Goal: Complete application form

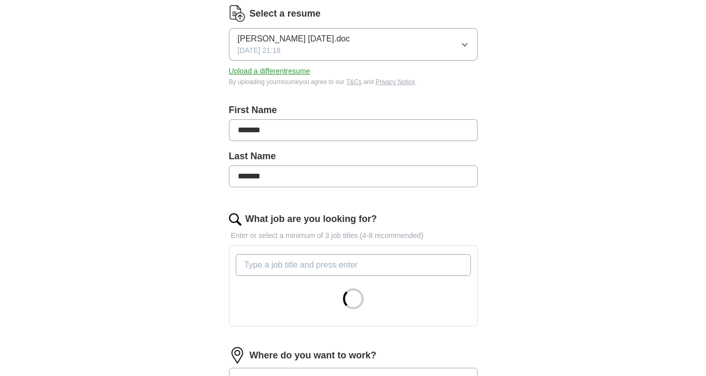
scroll to position [155, 0]
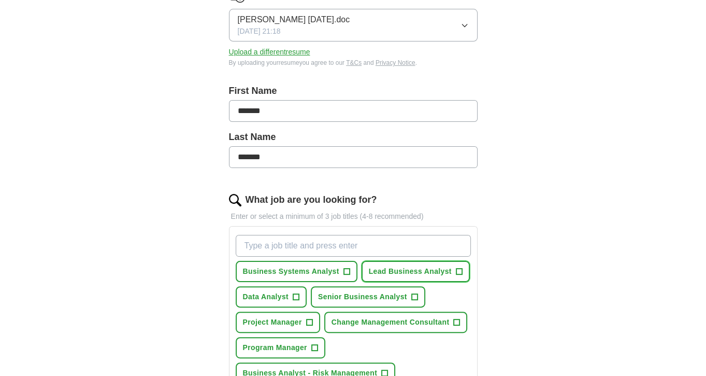
click at [457, 269] on span "+" at bounding box center [459, 271] width 6 height 8
click at [346, 270] on span "+" at bounding box center [346, 271] width 6 height 8
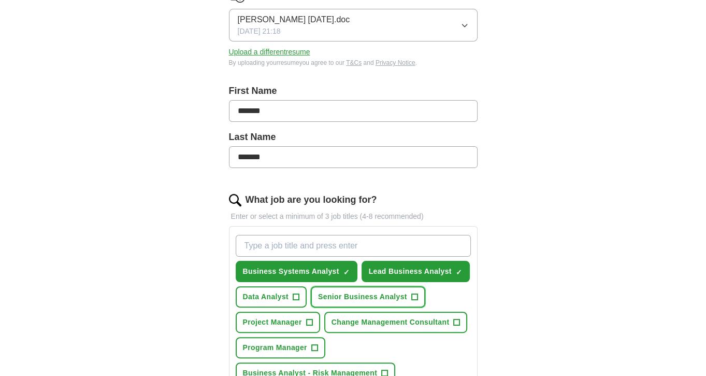
click at [413, 296] on span "+" at bounding box center [414, 297] width 6 height 8
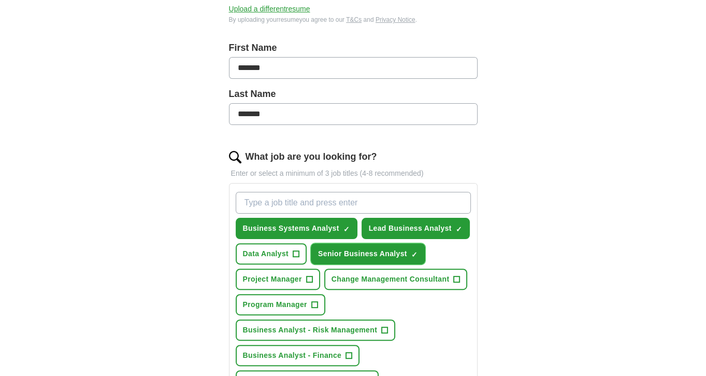
scroll to position [207, 0]
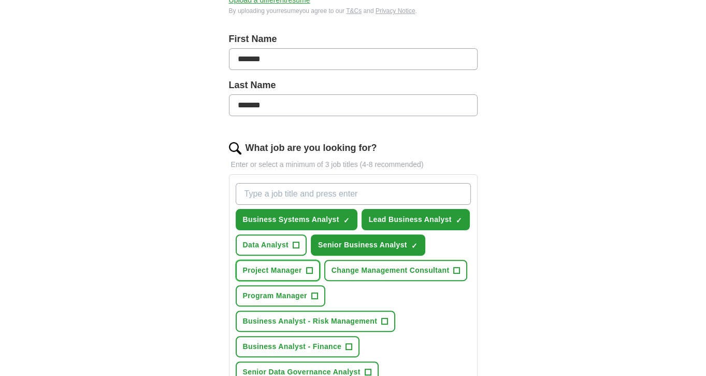
click at [307, 267] on span "+" at bounding box center [309, 270] width 6 height 8
click at [444, 269] on span "Change Management Consultant" at bounding box center [391, 270] width 118 height 11
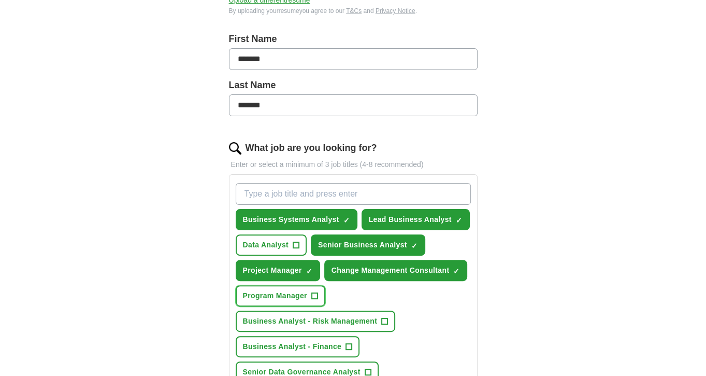
click at [294, 293] on span "Program Manager" at bounding box center [275, 295] width 64 height 11
click at [322, 315] on span "Business Analyst - Risk Management" at bounding box center [310, 320] width 135 height 11
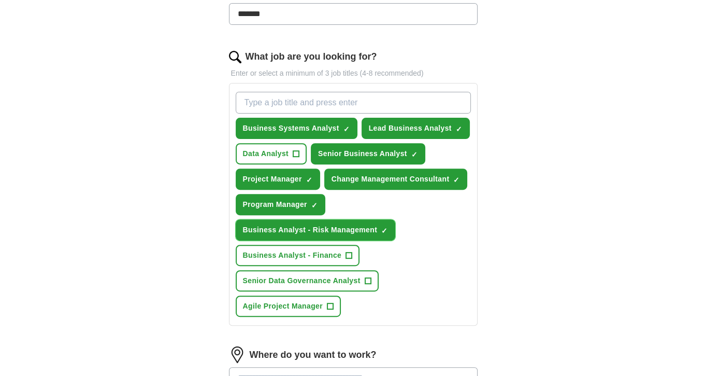
scroll to position [311, 0]
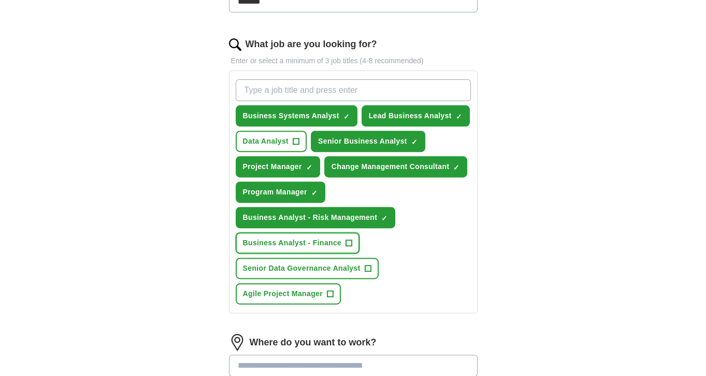
click at [331, 244] on span "Business Analyst - Finance" at bounding box center [292, 242] width 99 height 11
click at [327, 267] on span "Senior Data Governance Analyst" at bounding box center [302, 268] width 118 height 11
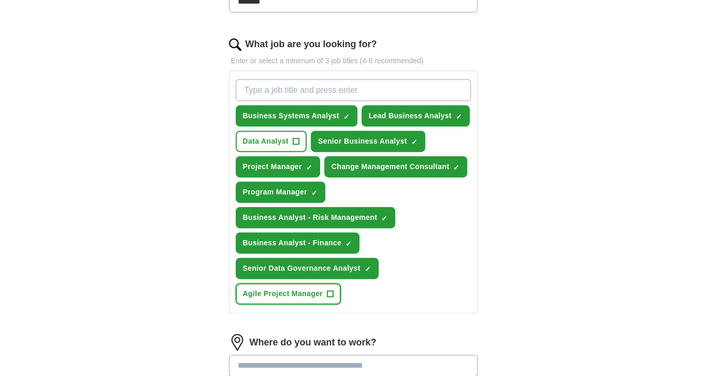
click at [317, 290] on span "Agile Project Manager" at bounding box center [283, 293] width 80 height 11
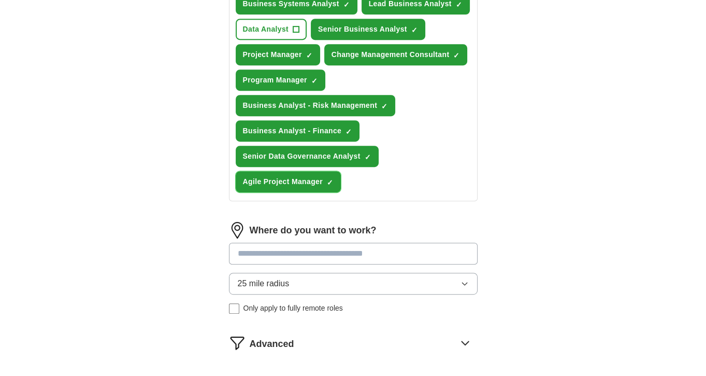
scroll to position [466, 0]
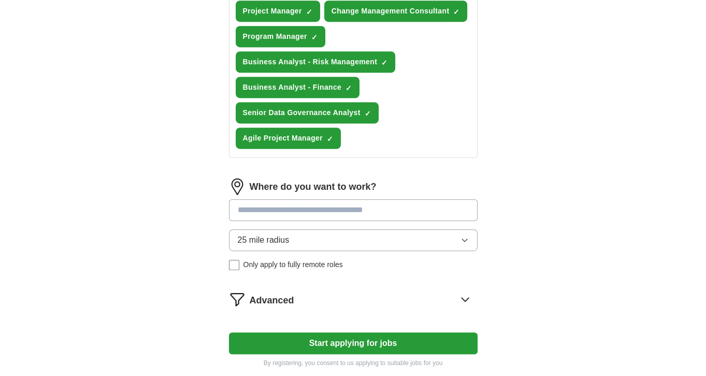
click at [292, 211] on input at bounding box center [353, 210] width 249 height 22
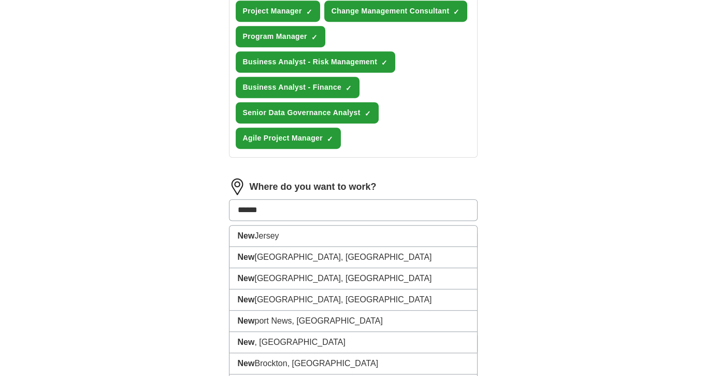
type input "*******"
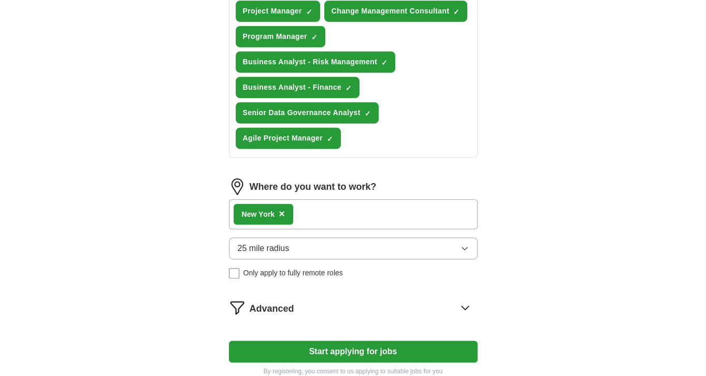
click at [433, 247] on button "25 mile radius" at bounding box center [353, 248] width 249 height 22
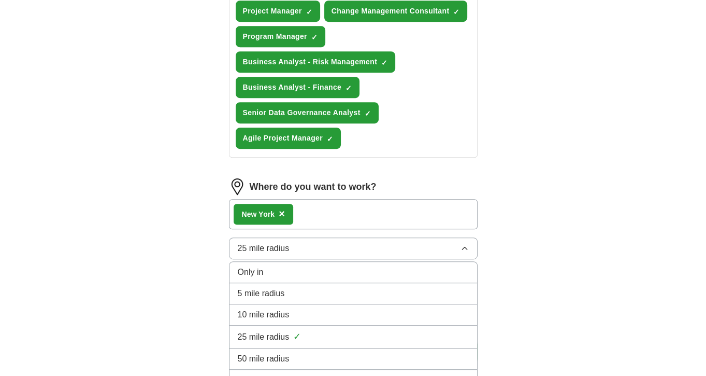
click at [285, 289] on div "5 mile radius" at bounding box center [353, 293] width 231 height 12
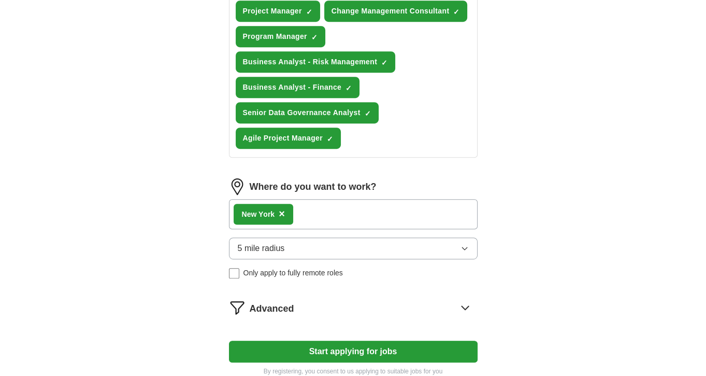
click at [376, 349] on button "Start applying for jobs" at bounding box center [353, 351] width 249 height 22
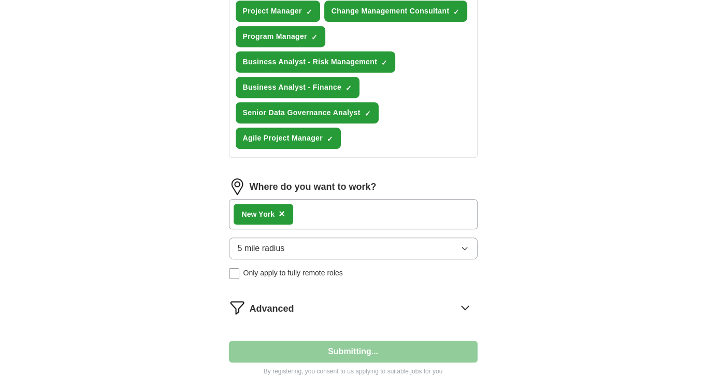
select select "**"
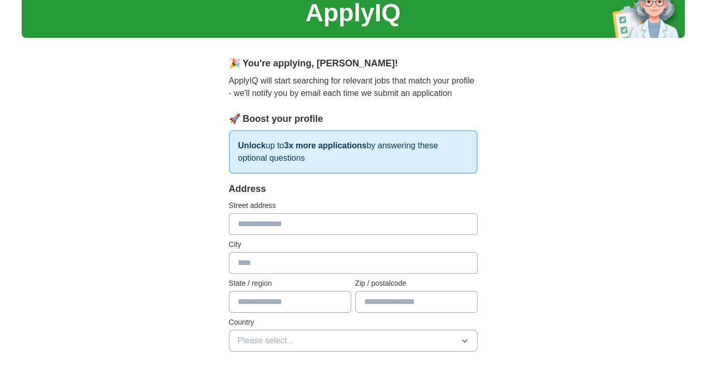
scroll to position [0, 0]
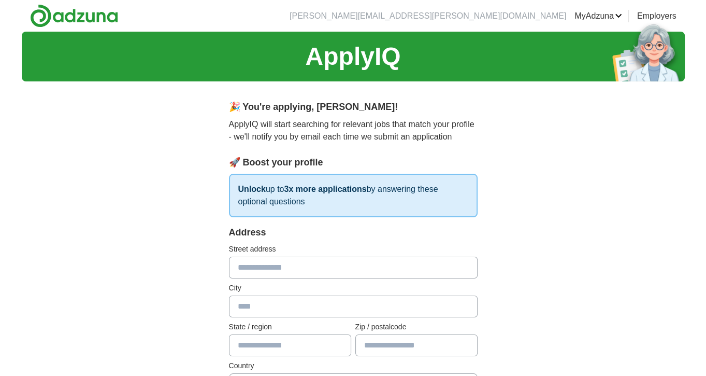
click at [287, 265] on input "text" at bounding box center [353, 267] width 249 height 22
type input "**********"
type input "**"
type input "*****"
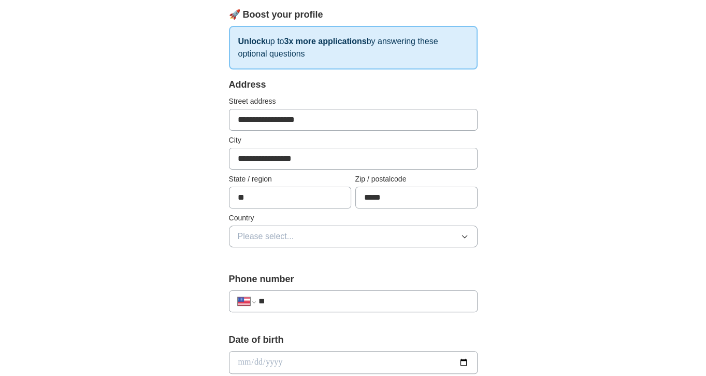
scroll to position [155, 0]
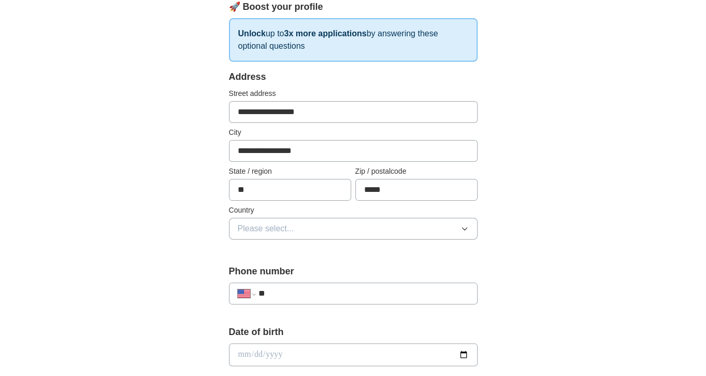
click at [298, 226] on button "Please select..." at bounding box center [353, 229] width 249 height 22
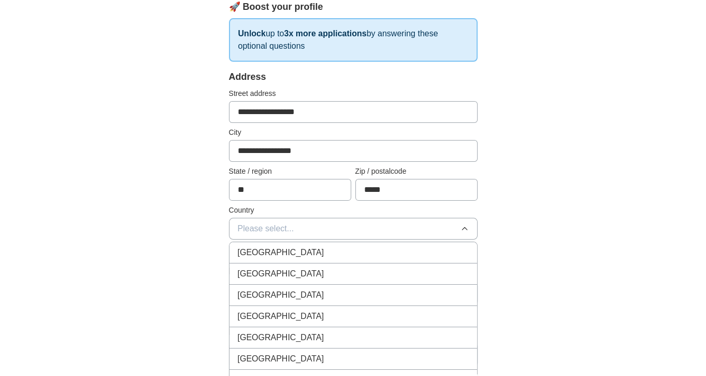
click at [281, 270] on span "[GEOGRAPHIC_DATA]" at bounding box center [281, 273] width 87 height 12
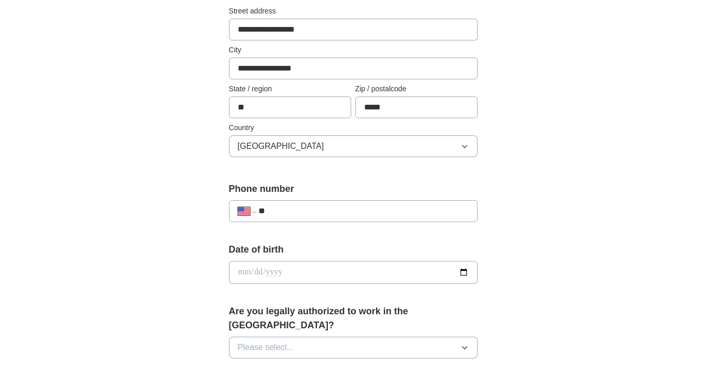
scroll to position [259, 0]
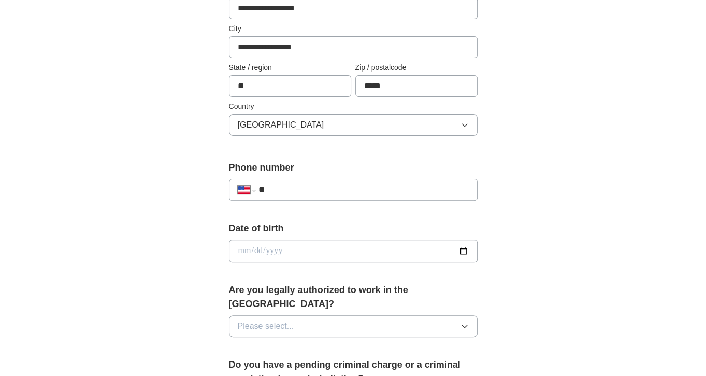
click at [293, 179] on div "**********" at bounding box center [353, 190] width 249 height 22
click at [294, 185] on input "**" at bounding box center [363, 189] width 210 height 12
type input "**********"
click at [264, 251] on input "date" at bounding box center [353, 250] width 249 height 23
click at [252, 249] on input "date" at bounding box center [353, 250] width 249 height 23
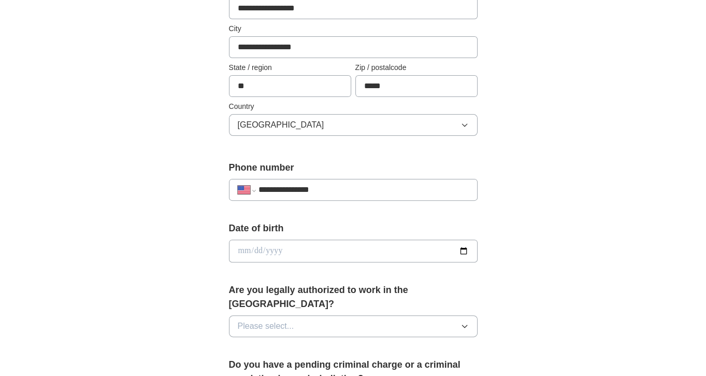
click at [249, 251] on input "date" at bounding box center [353, 250] width 249 height 23
type input "**********"
click at [356, 298] on div "Are you legally authorized to work in the [GEOGRAPHIC_DATA]? Please select..." at bounding box center [353, 314] width 249 height 62
click at [261, 320] on span "Please select..." at bounding box center [266, 326] width 56 height 12
click at [265, 343] on div "Yes" at bounding box center [353, 349] width 231 height 12
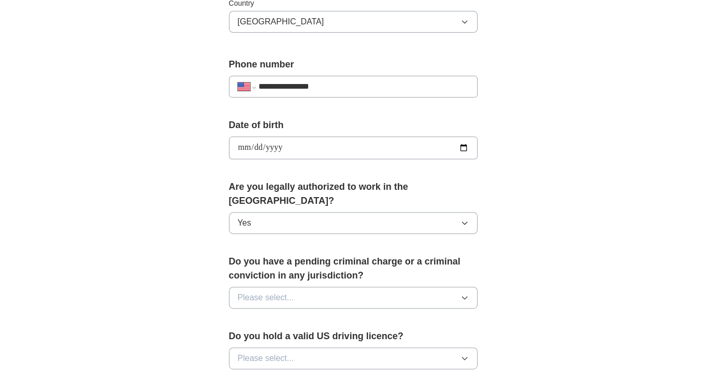
scroll to position [363, 0]
click at [305, 286] on button "Please select..." at bounding box center [353, 297] width 249 height 22
click at [272, 336] on div "No" at bounding box center [353, 342] width 231 height 12
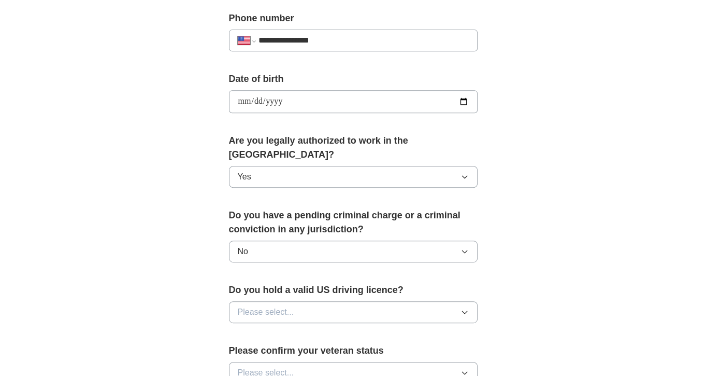
scroll to position [414, 0]
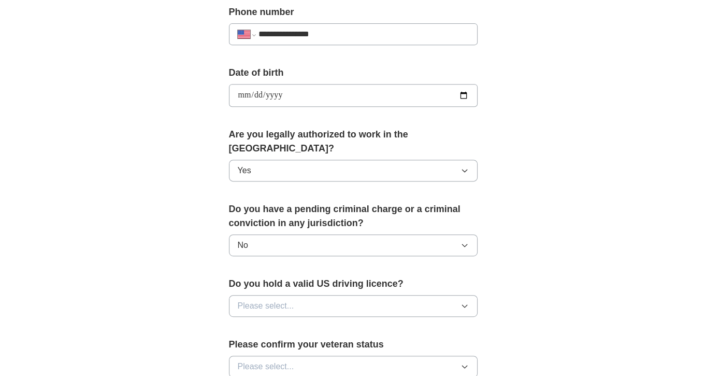
click at [349, 295] on button "Please select..." at bounding box center [353, 306] width 249 height 22
click at [308, 323] on div "Yes" at bounding box center [353, 329] width 231 height 12
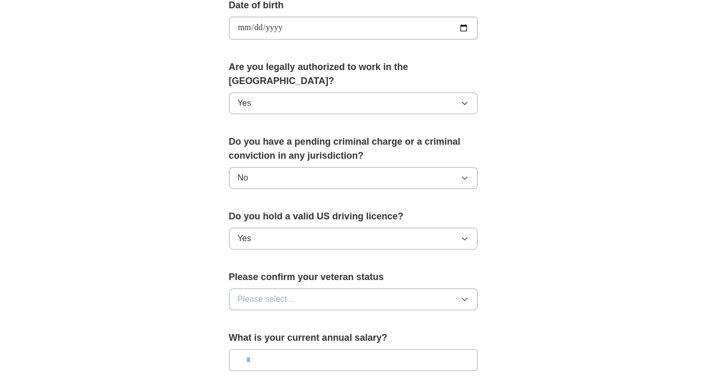
scroll to position [518, 0]
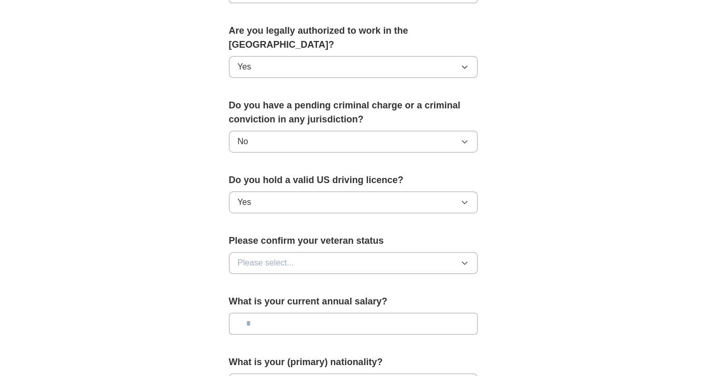
click at [354, 252] on button "Please select..." at bounding box center [353, 263] width 249 height 22
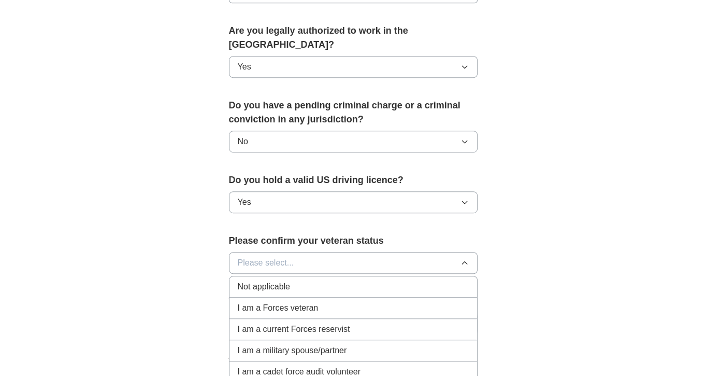
click at [302, 302] on span "I am a Forces veteran" at bounding box center [278, 308] width 81 height 12
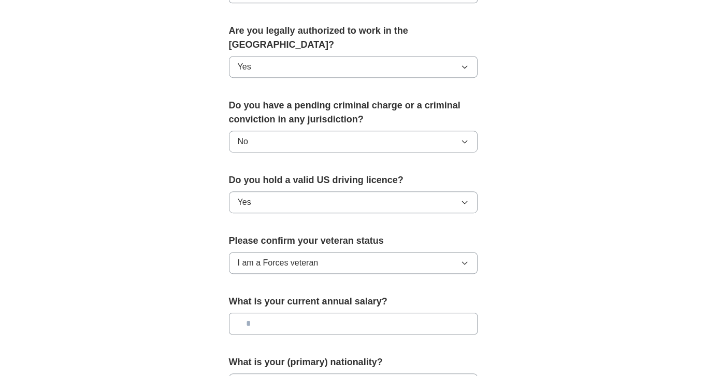
click at [300, 312] on input "text" at bounding box center [353, 323] width 249 height 22
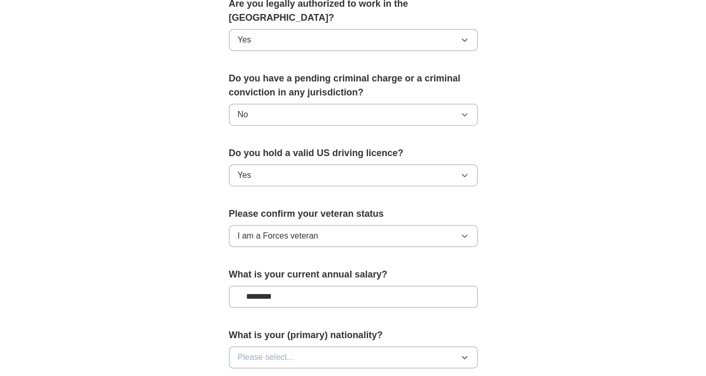
scroll to position [570, 0]
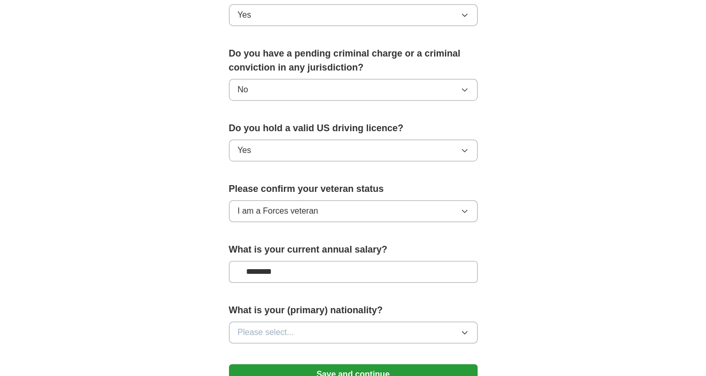
type input "********"
click at [316, 321] on button "Please select..." at bounding box center [353, 332] width 249 height 22
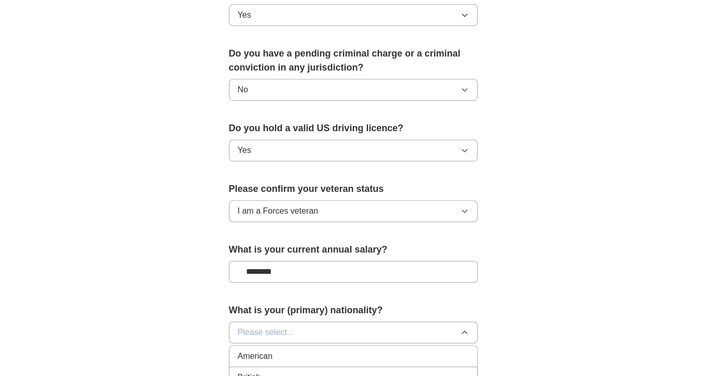
click at [270, 350] on span "American" at bounding box center [255, 356] width 35 height 12
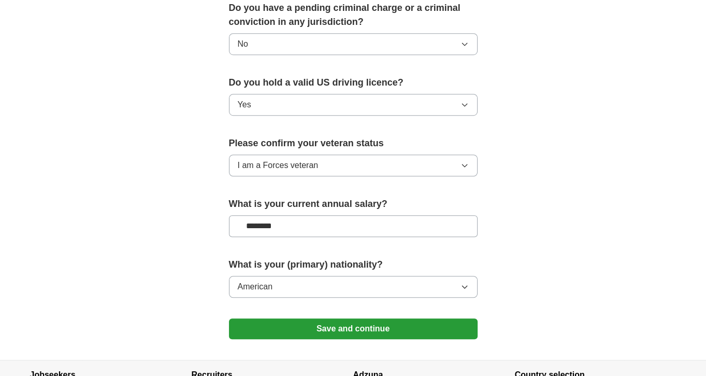
scroll to position [673, 0]
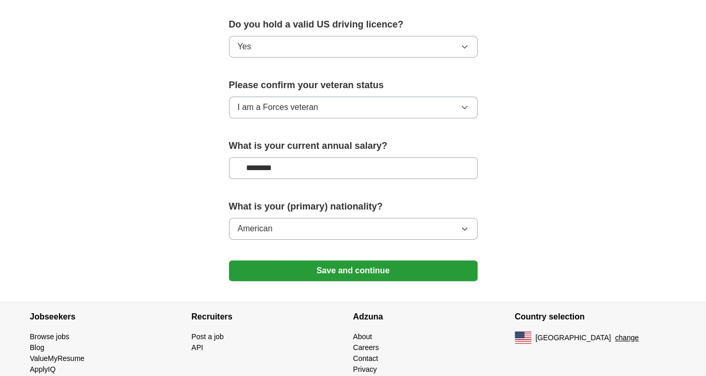
click at [396, 261] on button "Save and continue" at bounding box center [353, 270] width 249 height 21
